Goal: Browse casually

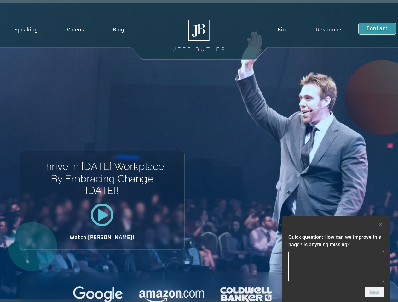
click at [199, 151] on div "Thrive in [DATE] Workplace By Embracing Change [DATE]! Watch [PERSON_NAME]!" at bounding box center [199, 151] width 398 height 296
click at [336, 225] on div at bounding box center [336, 225] width 96 height 8
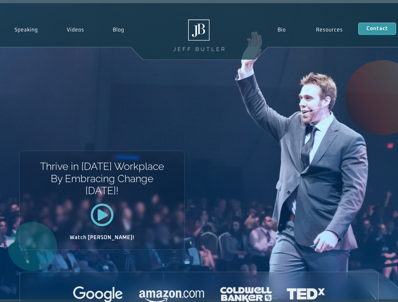
click at [374, 292] on div at bounding box center [199, 295] width 358 height 17
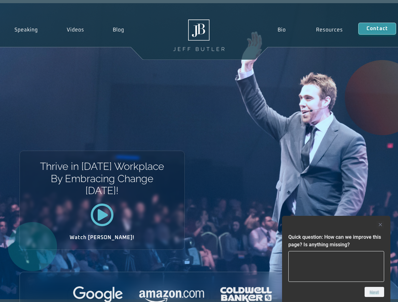
click at [199, 151] on div "Thrive in [DATE] Workplace By Embracing Change [DATE]! Watch [PERSON_NAME]!" at bounding box center [199, 151] width 398 height 296
click at [336, 225] on div at bounding box center [336, 225] width 96 height 8
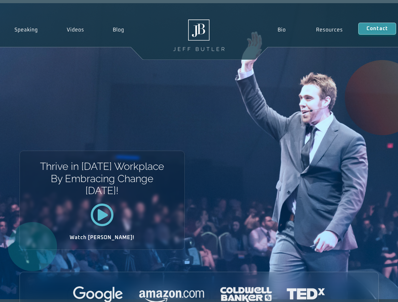
click at [374, 292] on div at bounding box center [199, 295] width 358 height 17
